Goal: Information Seeking & Learning: Learn about a topic

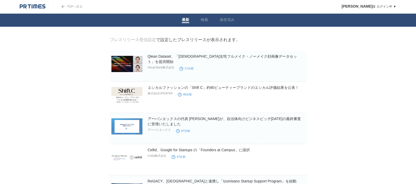
click at [63, 8] on img at bounding box center [62, 6] width 3 height 3
click at [67, 7] on link "TOPへ戻る" at bounding box center [67, 7] width 29 height 4
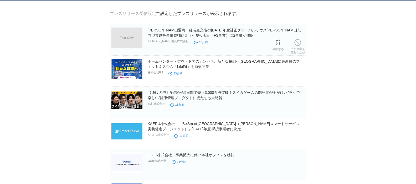
scroll to position [53, 0]
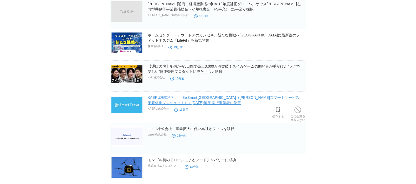
click at [162, 102] on link "KAERU株式会社、「Be Smart [GEOGRAPHIC_DATA]（[PERSON_NAME]スマートサービス実装促進プロジェクト）」[DATE]年度…" at bounding box center [224, 100] width 152 height 9
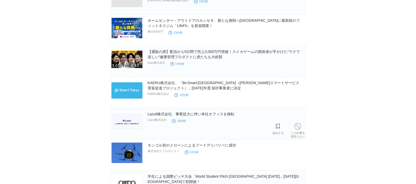
scroll to position [0, 0]
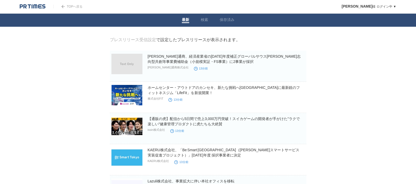
drag, startPoint x: 64, startPoint y: 6, endPoint x: 62, endPoint y: 10, distance: 4.3
click at [64, 6] on img at bounding box center [62, 6] width 3 height 3
